Goal: Task Accomplishment & Management: Manage account settings

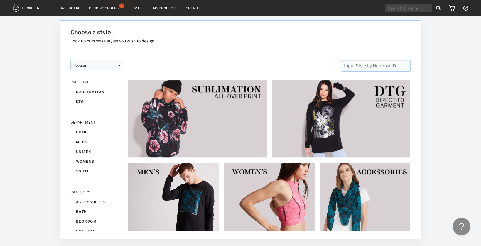
click at [66, 8] on link "Dashboard" at bounding box center [70, 8] width 21 height 4
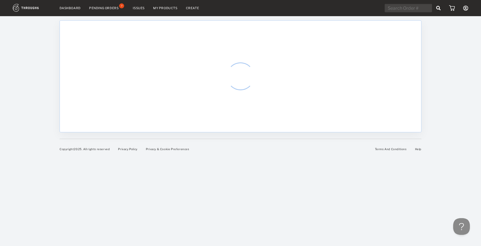
select select "8"
select select "2025"
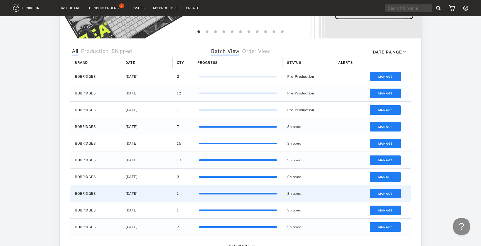
scroll to position [148, 0]
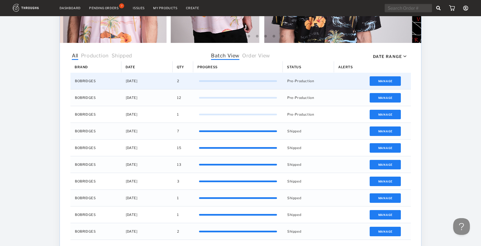
click at [87, 80] on div "BOBRIDGES" at bounding box center [95, 81] width 51 height 16
click at [142, 83] on div "[DATE]" at bounding box center [146, 81] width 51 height 16
click at [384, 82] on button "Manage" at bounding box center [384, 80] width 31 height 9
